Goal: Navigation & Orientation: Find specific page/section

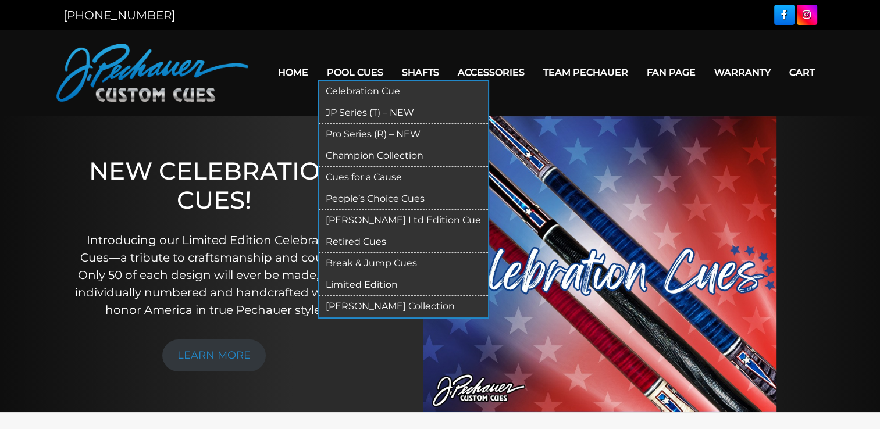
click at [354, 156] on link "Champion Collection" at bounding box center [403, 156] width 169 height 22
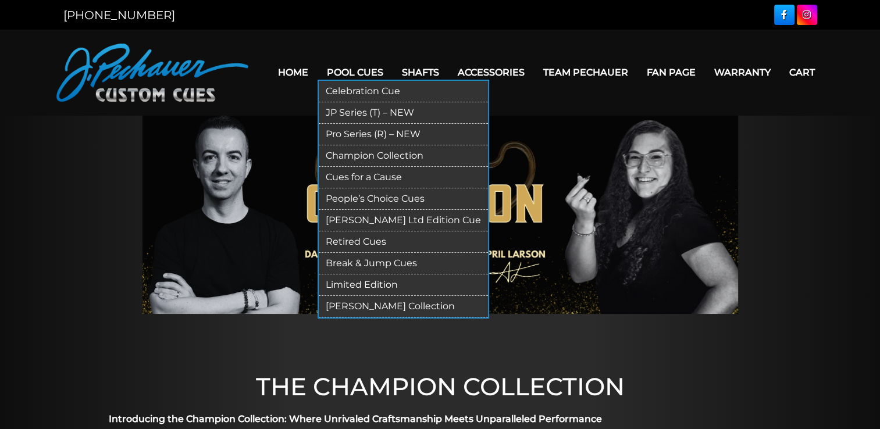
click at [355, 283] on link "Limited Edition" at bounding box center [403, 286] width 169 height 22
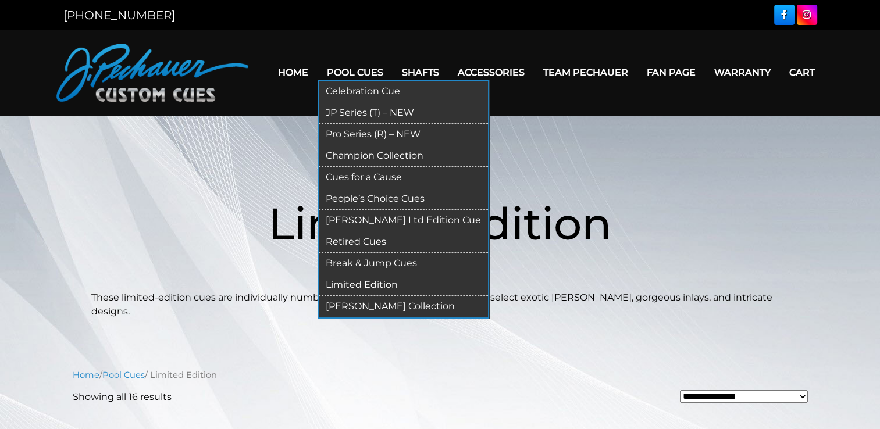
click at [351, 131] on link "Pro Series (R) – NEW" at bounding box center [403, 135] width 169 height 22
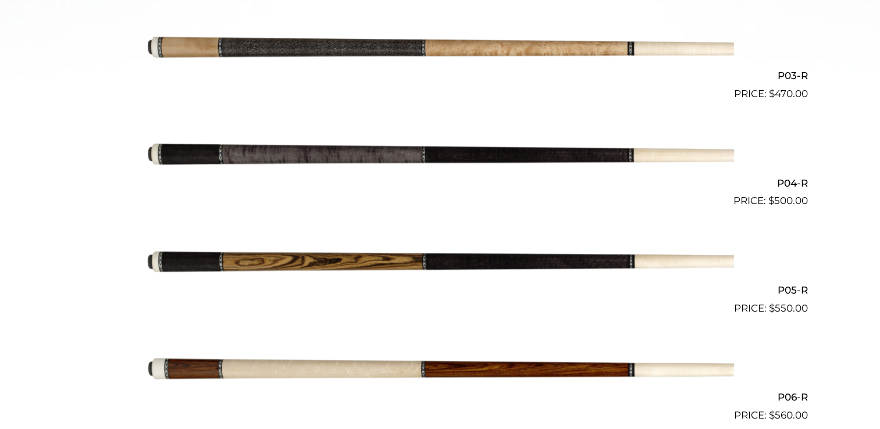
scroll to position [589, 0]
